Goal: Information Seeking & Learning: Check status

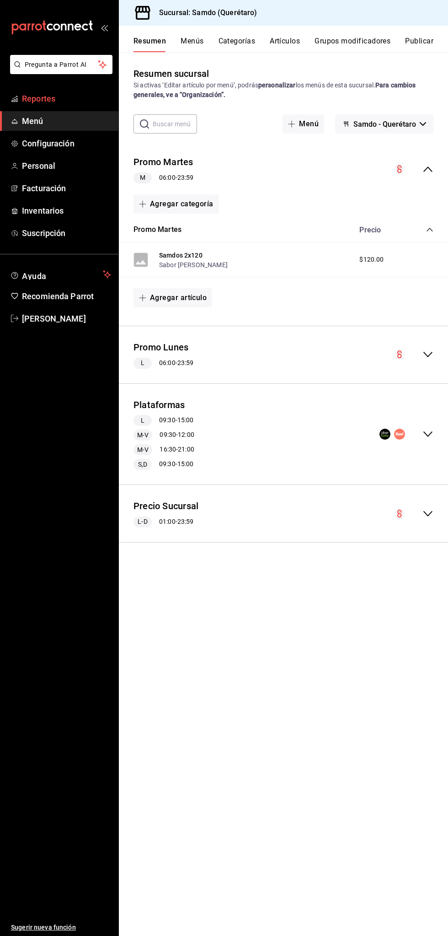
click at [71, 93] on span "Reportes" at bounding box center [66, 98] width 89 height 12
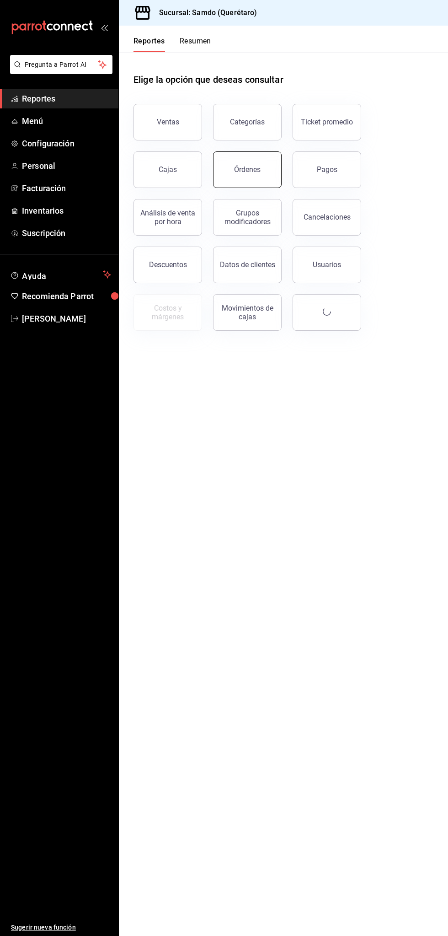
click at [264, 169] on button "Órdenes" at bounding box center [247, 169] width 69 height 37
